Goal: Information Seeking & Learning: Learn about a topic

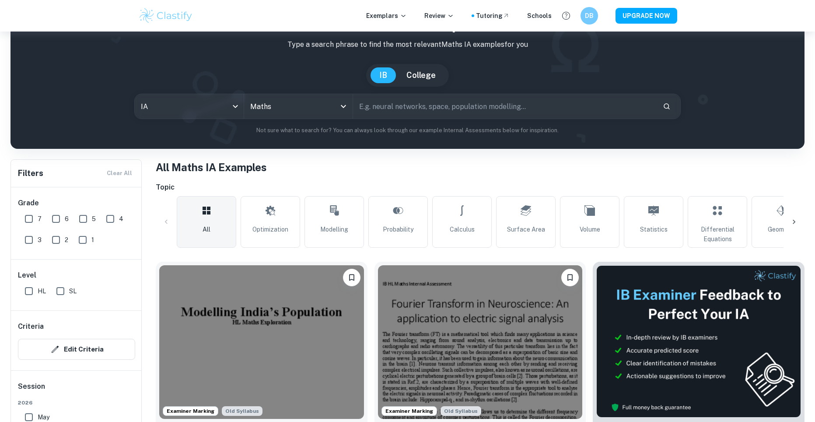
scroll to position [44, 0]
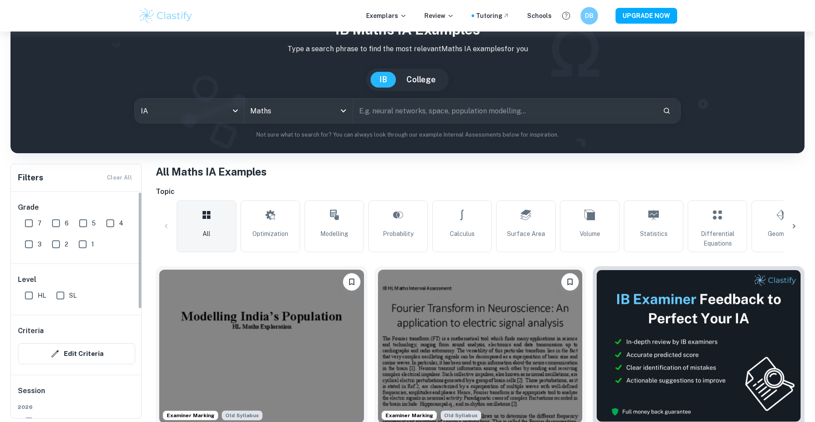
click at [61, 295] on input "SL" at bounding box center [60, 295] width 17 height 17
checkbox input "true"
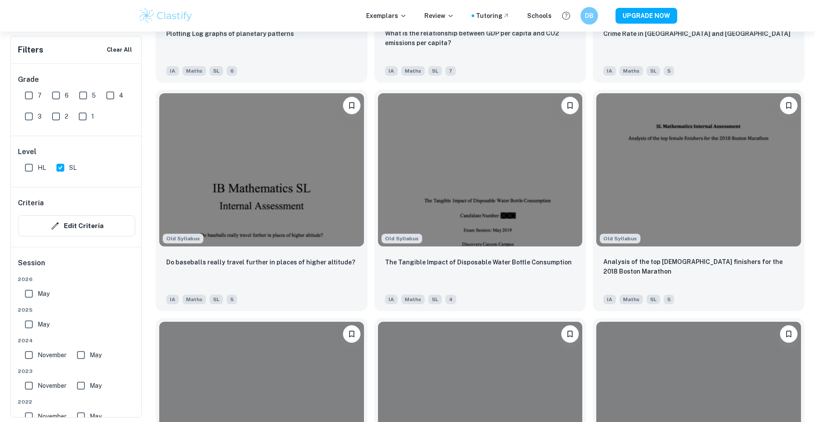
scroll to position [2319, 0]
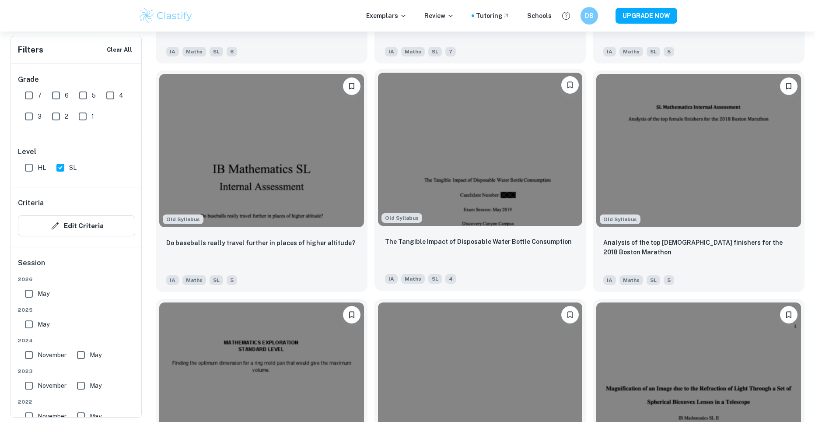
drag, startPoint x: 367, startPoint y: 275, endPoint x: 375, endPoint y: 157, distance: 118.4
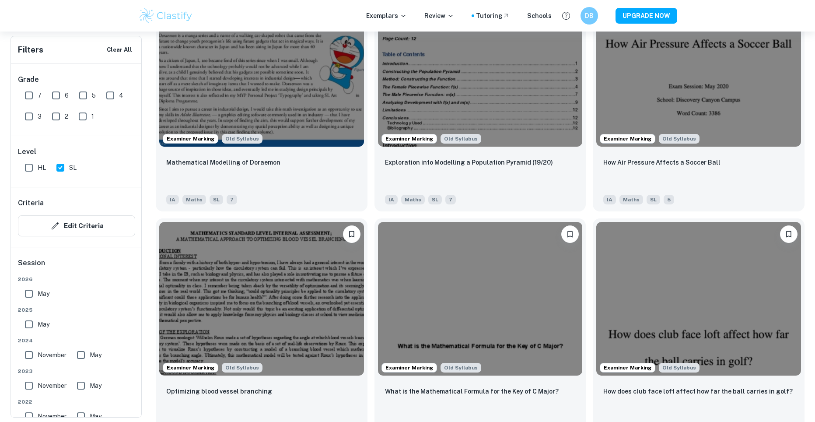
scroll to position [0, 0]
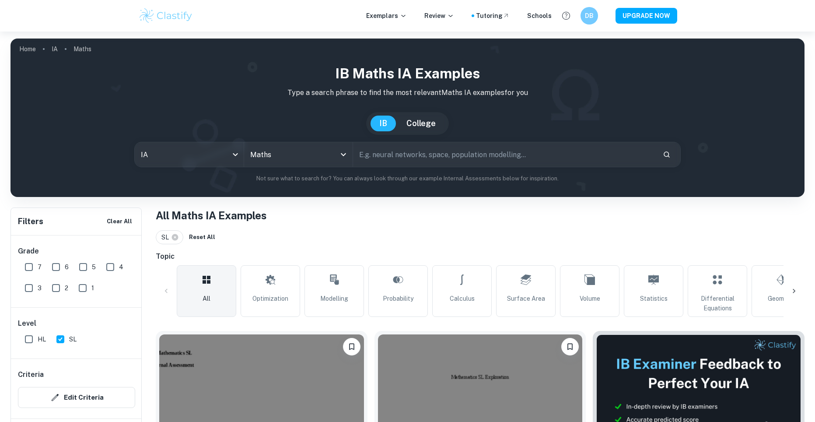
drag, startPoint x: 368, startPoint y: 198, endPoint x: 350, endPoint y: 61, distance: 138.6
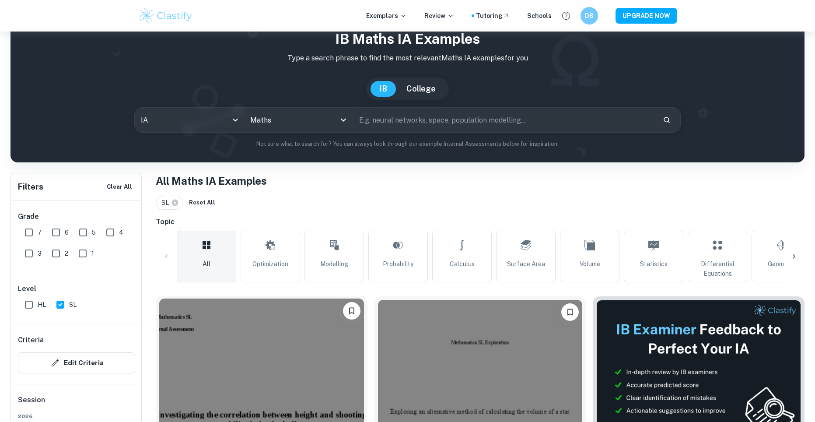
scroll to position [87, 0]
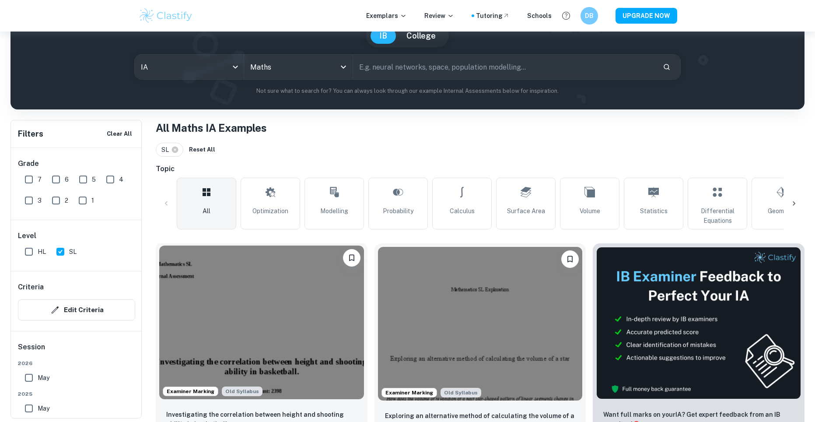
click at [267, 308] on img at bounding box center [261, 322] width 205 height 154
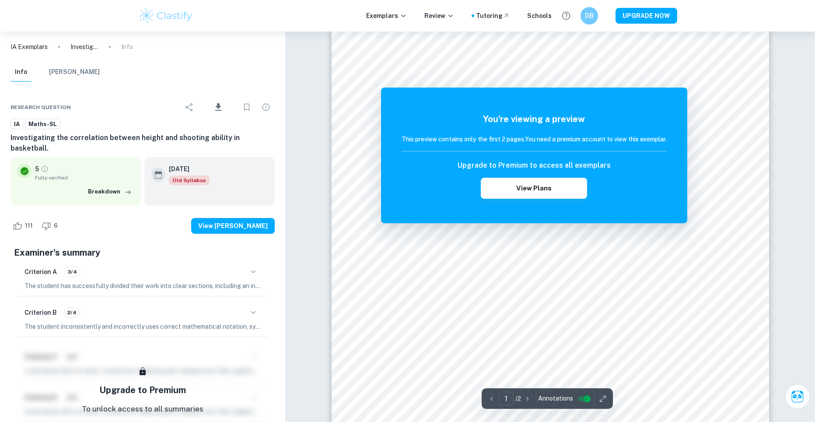
scroll to position [306, 0]
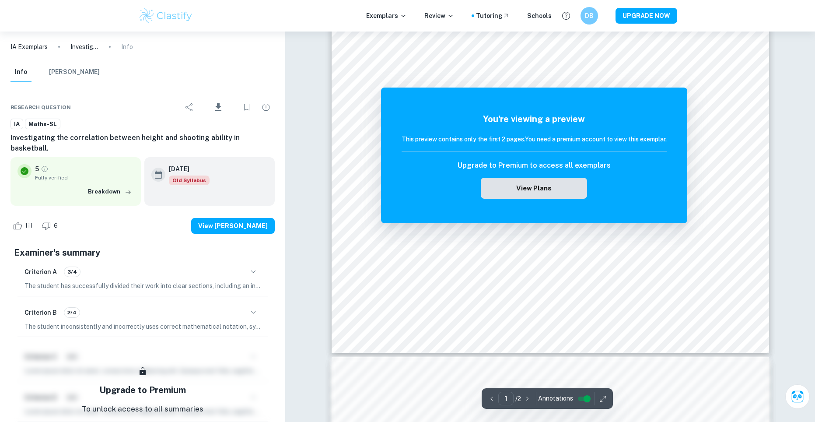
click at [555, 196] on button "View Plans" at bounding box center [534, 188] width 106 height 21
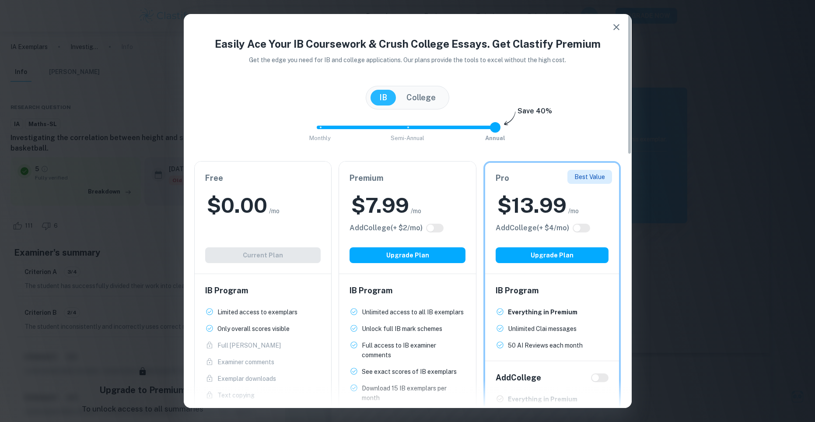
click at [612, 30] on icon "button" at bounding box center [616, 27] width 10 height 10
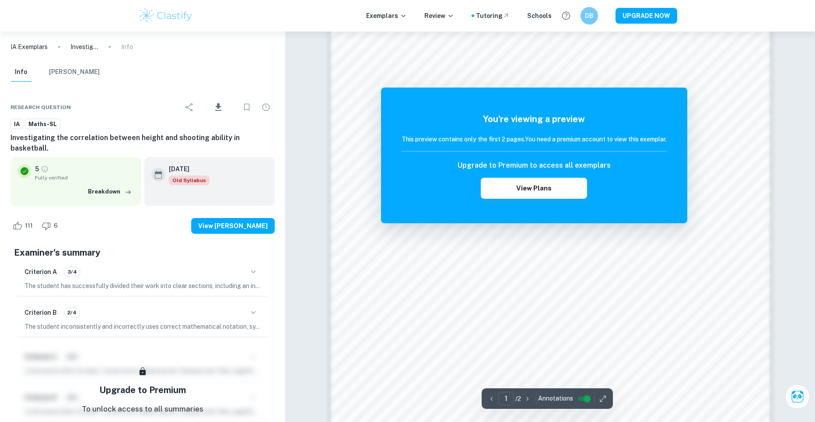
scroll to position [744, 0]
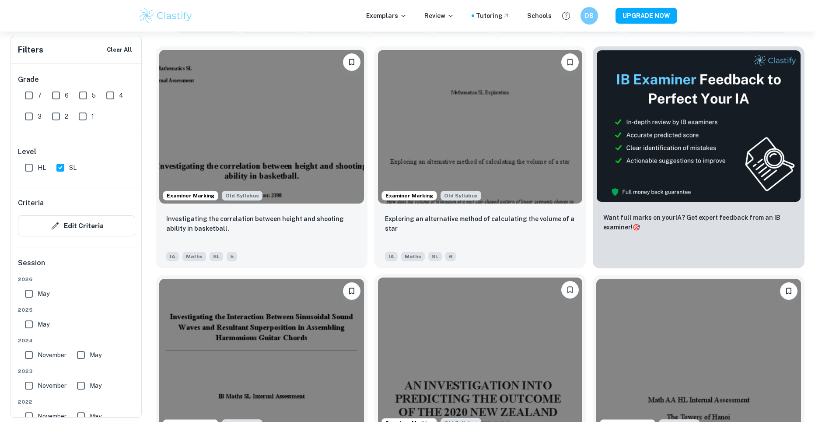
scroll to position [219, 0]
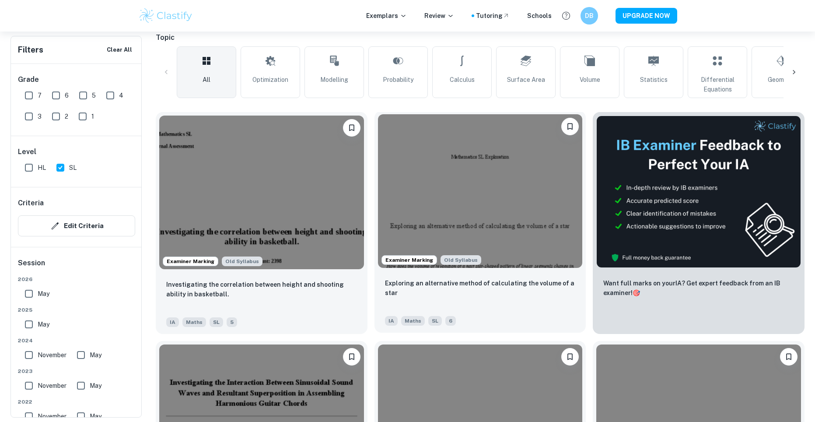
click at [451, 207] on img at bounding box center [480, 191] width 205 height 154
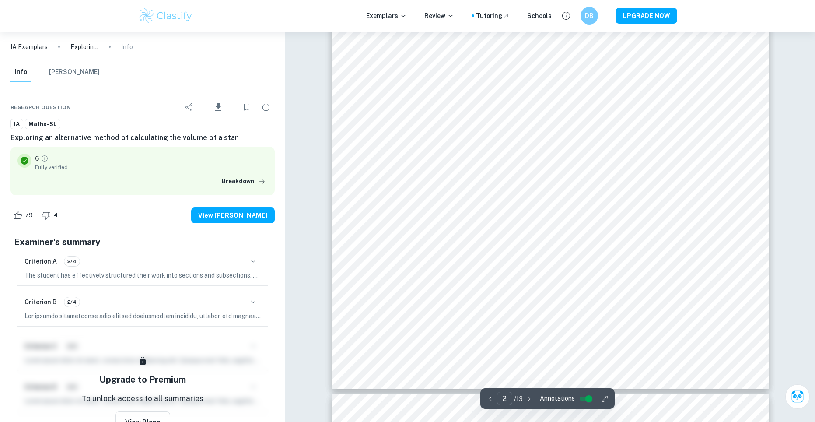
scroll to position [546, 0]
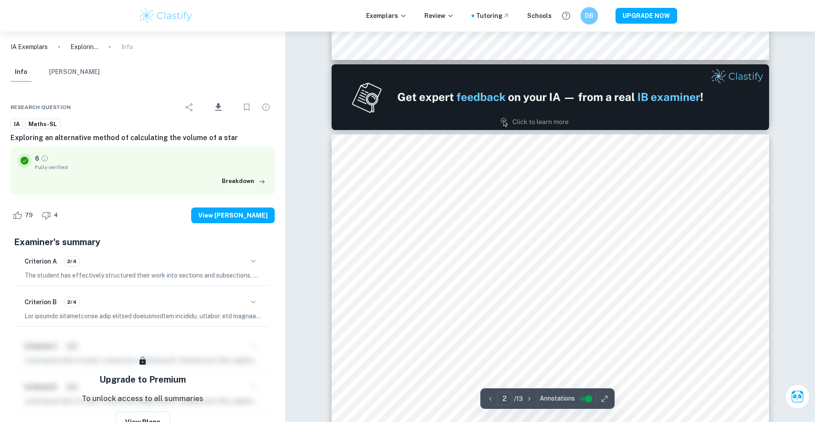
type input "1"
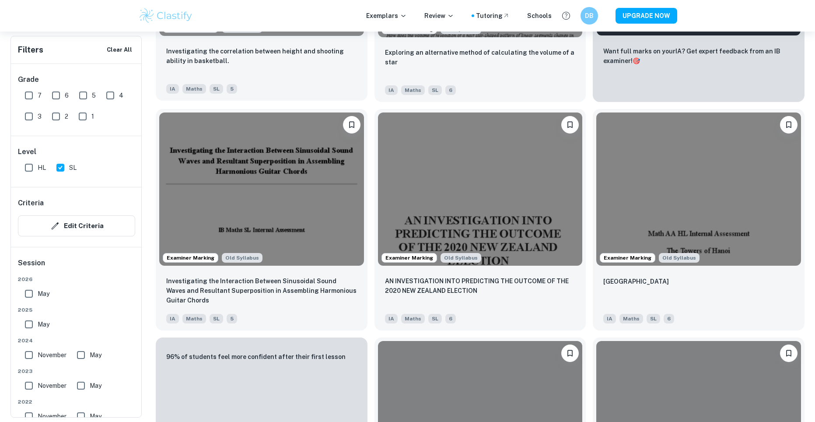
scroll to position [481, 0]
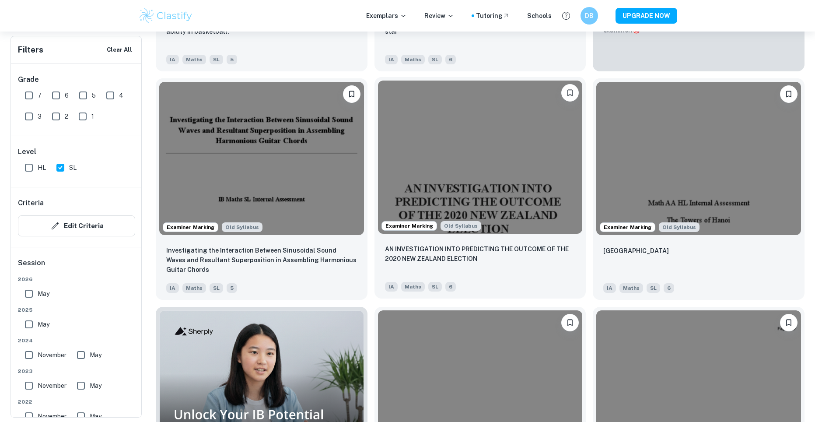
click at [483, 168] on img at bounding box center [480, 157] width 205 height 154
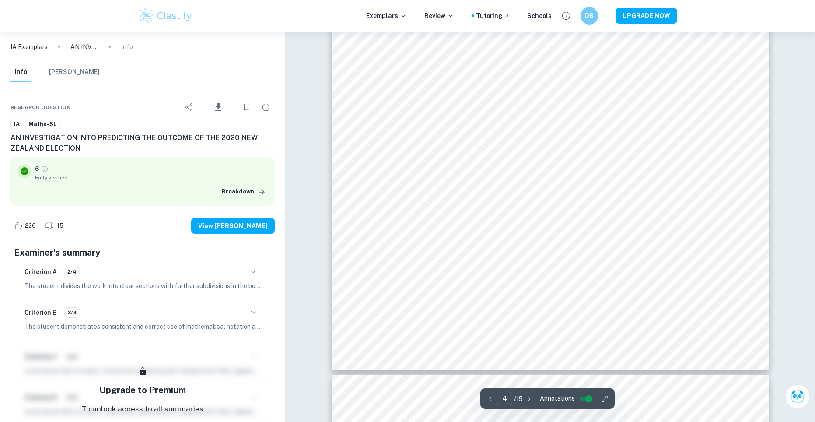
scroll to position [2275, 0]
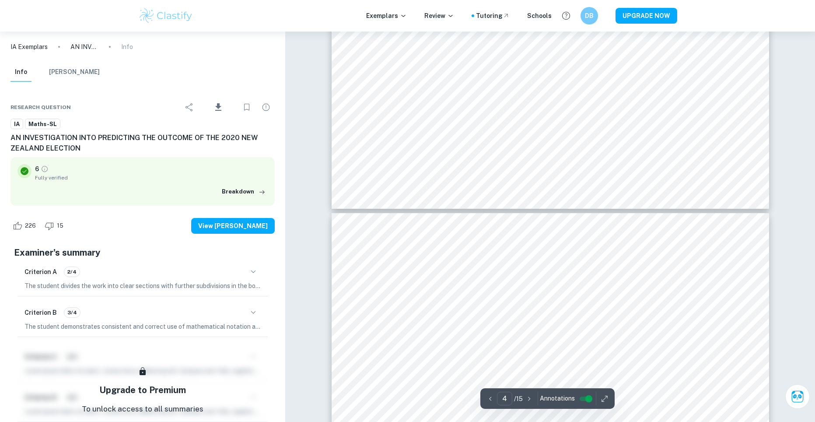
type input "5"
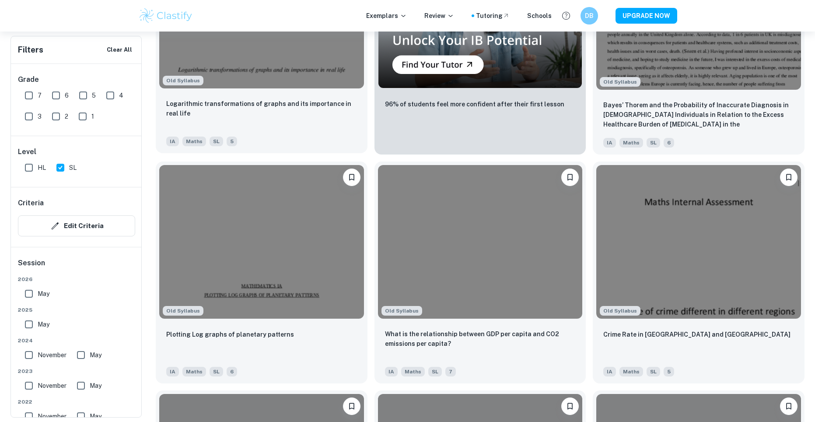
scroll to position [2012, 0]
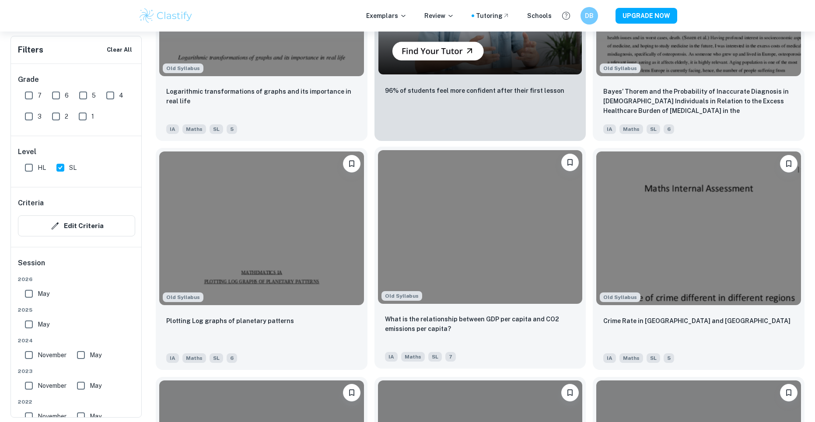
click at [418, 209] on img at bounding box center [480, 227] width 205 height 154
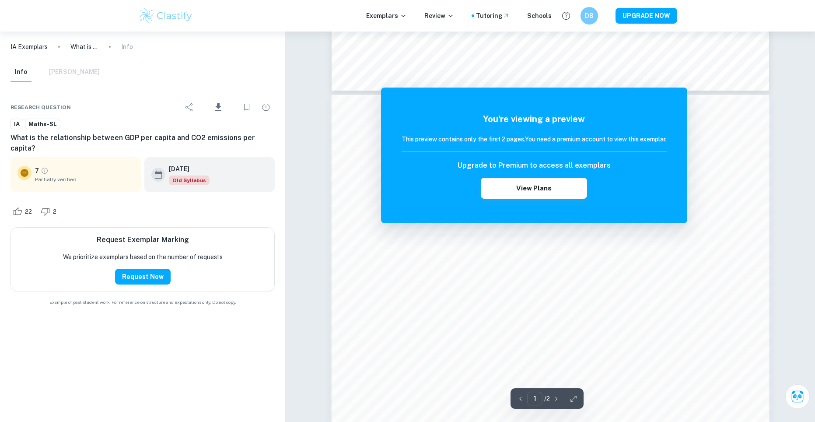
scroll to position [569, 0]
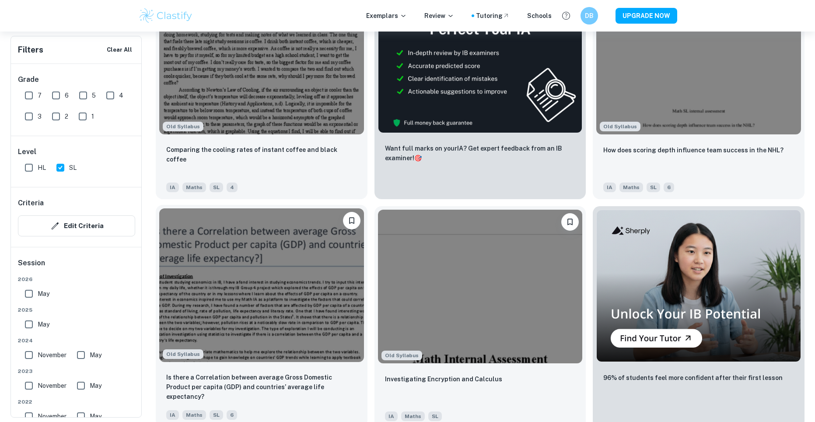
scroll to position [2887, 0]
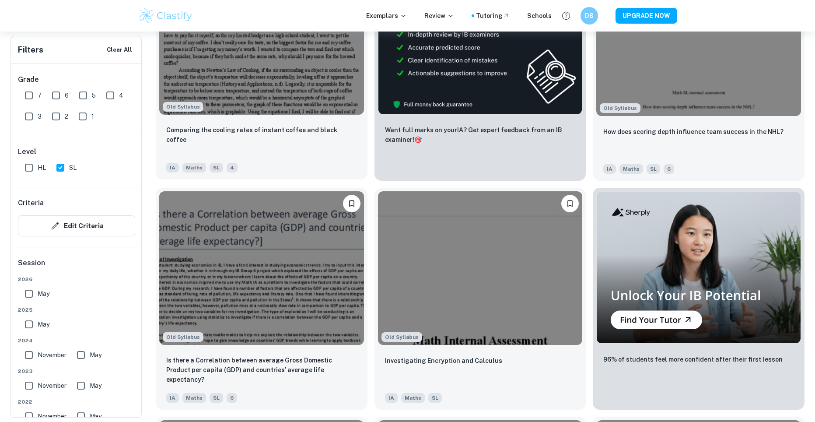
click at [220, 95] on img at bounding box center [261, 38] width 205 height 154
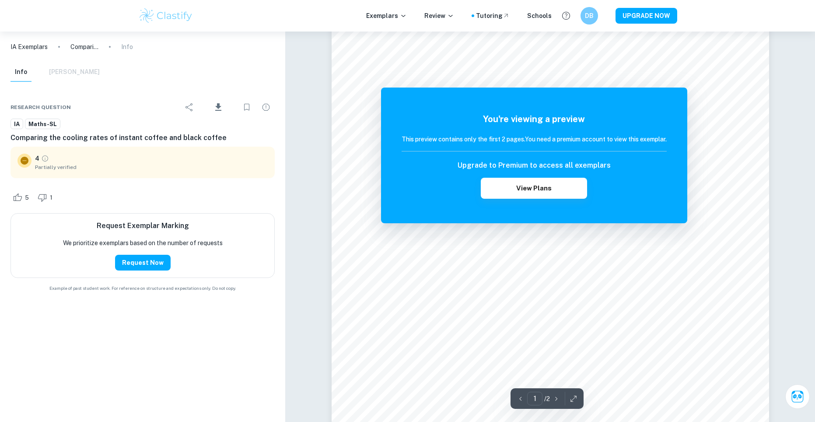
scroll to position [131, 0]
click at [45, 159] on icon "Grade partially verified" at bounding box center [45, 158] width 8 height 8
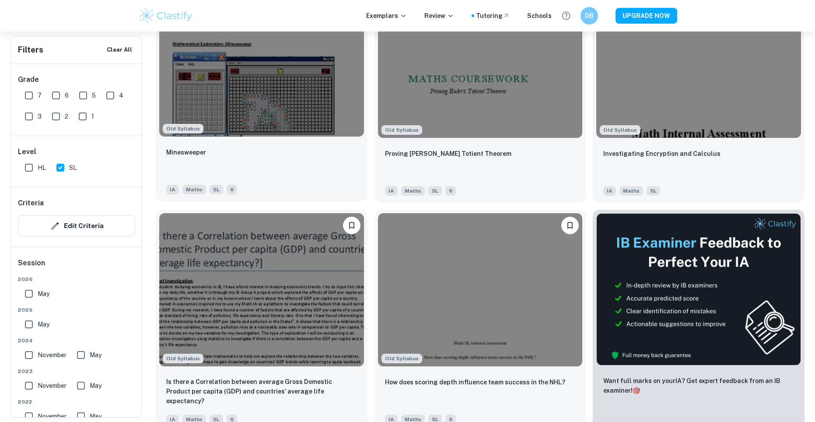
scroll to position [3789, 0]
